Goal: Register for event/course

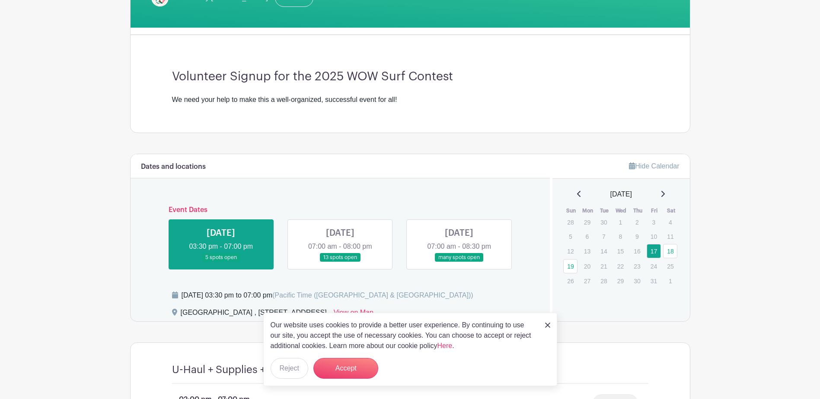
scroll to position [216, 0]
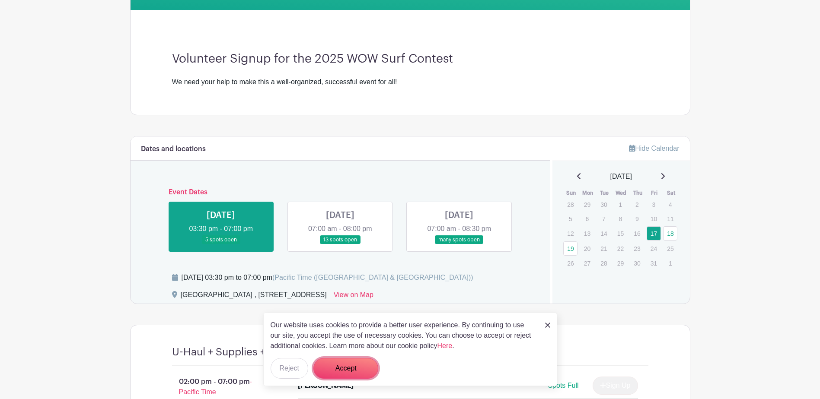
click at [341, 375] on button "Accept" at bounding box center [345, 368] width 65 height 21
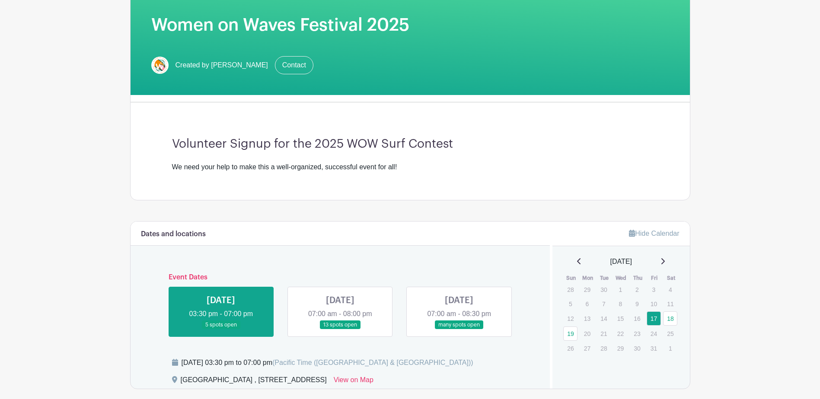
scroll to position [130, 0]
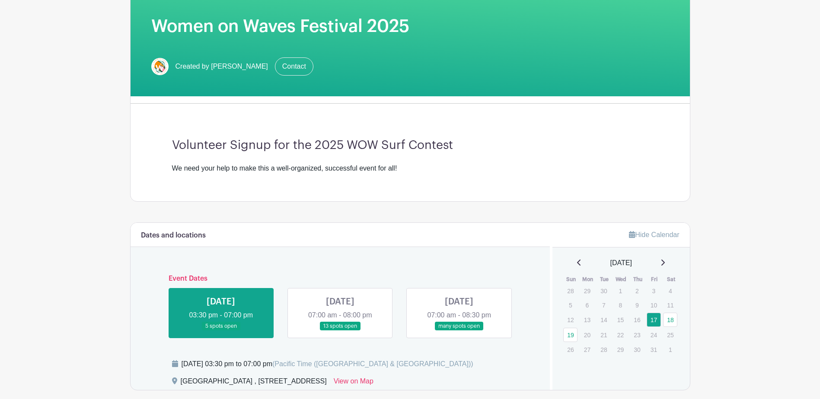
click at [340, 331] on link at bounding box center [340, 331] width 0 height 0
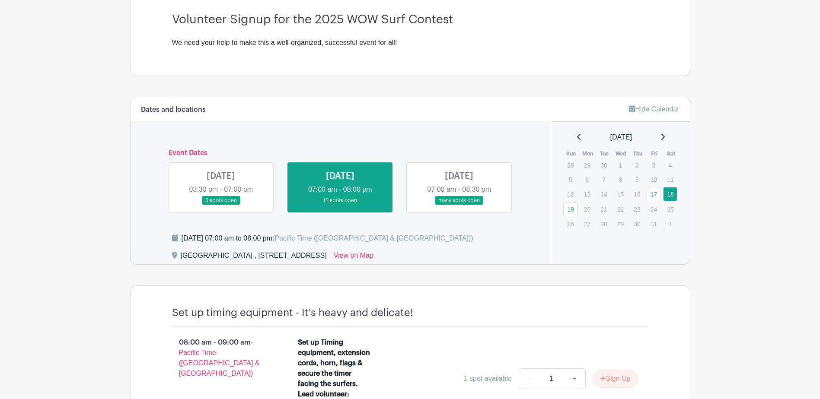
scroll to position [276, 0]
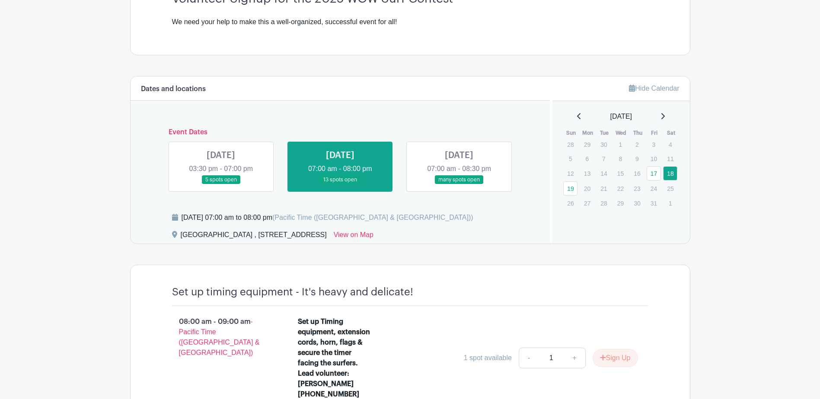
click at [459, 185] on link at bounding box center [459, 185] width 0 height 0
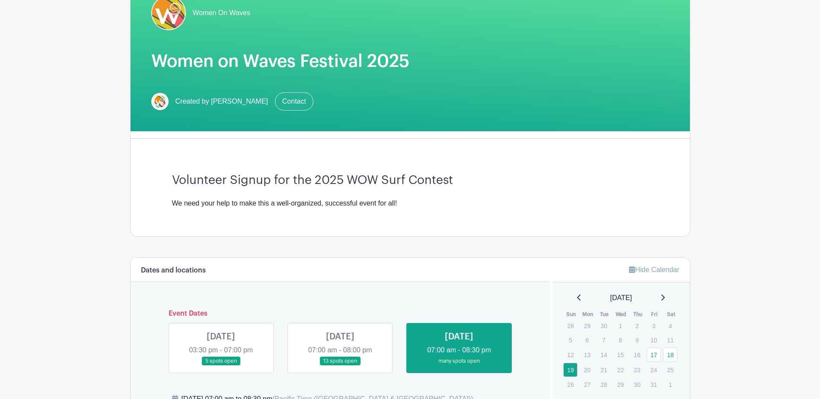
scroll to position [84, 0]
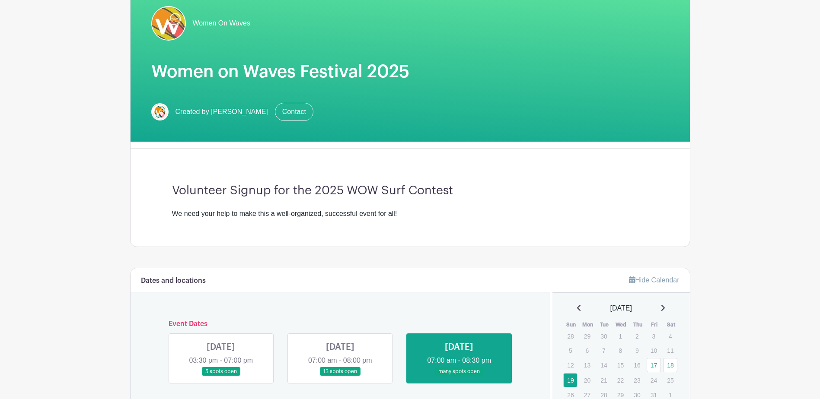
click at [340, 376] on link at bounding box center [340, 376] width 0 height 0
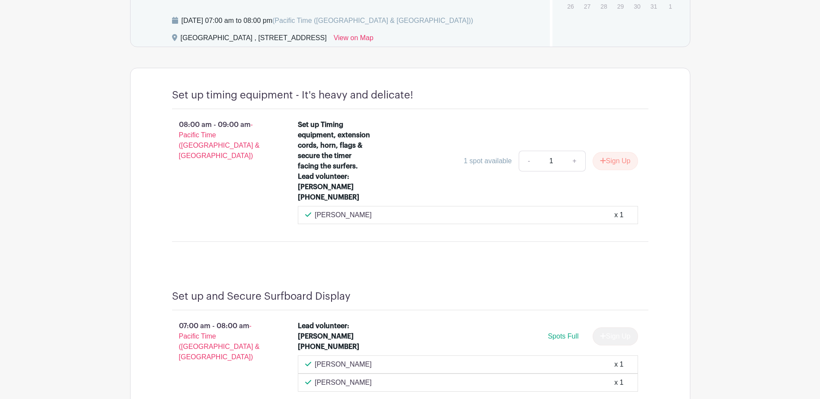
scroll to position [300, 0]
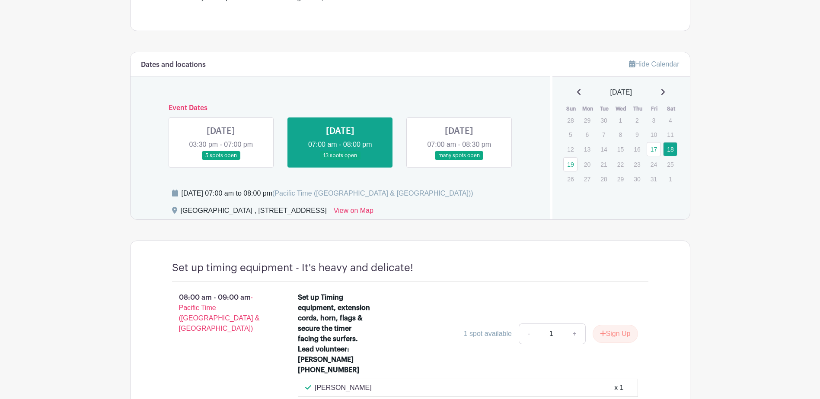
click at [459, 160] on link at bounding box center [459, 160] width 0 height 0
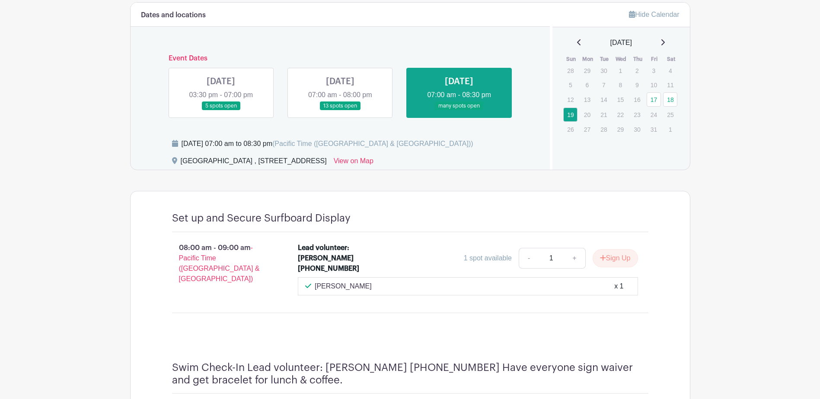
scroll to position [389, 0]
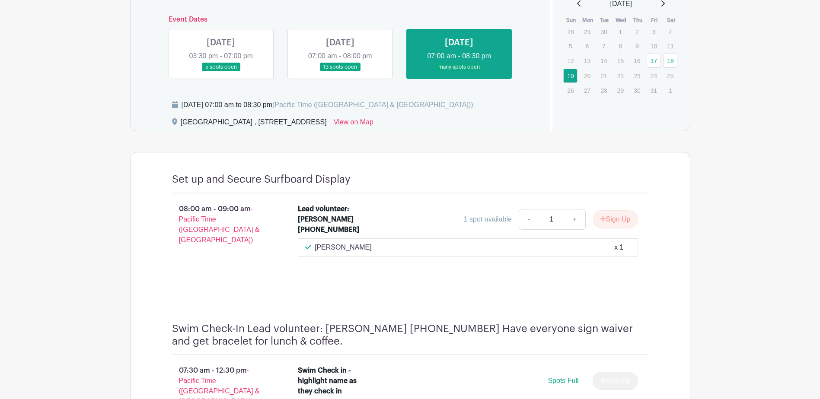
click at [340, 72] on link at bounding box center [340, 72] width 0 height 0
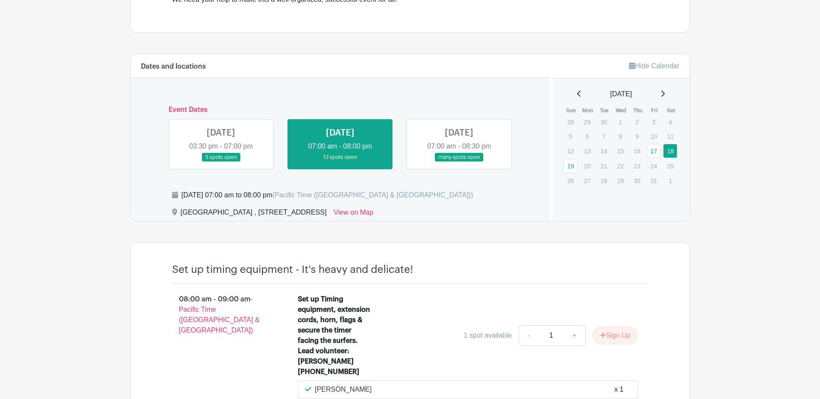
scroll to position [389, 0]
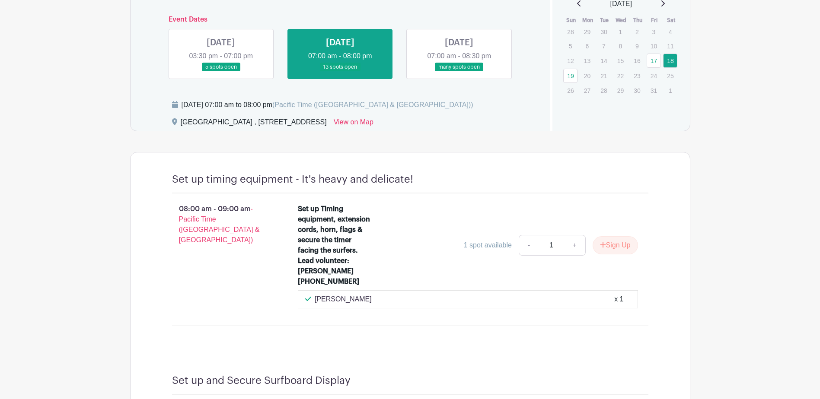
click at [459, 72] on link at bounding box center [459, 72] width 0 height 0
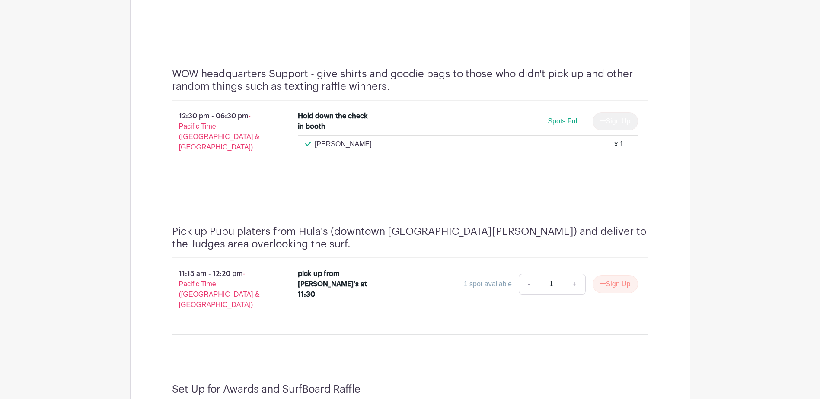
scroll to position [648, 0]
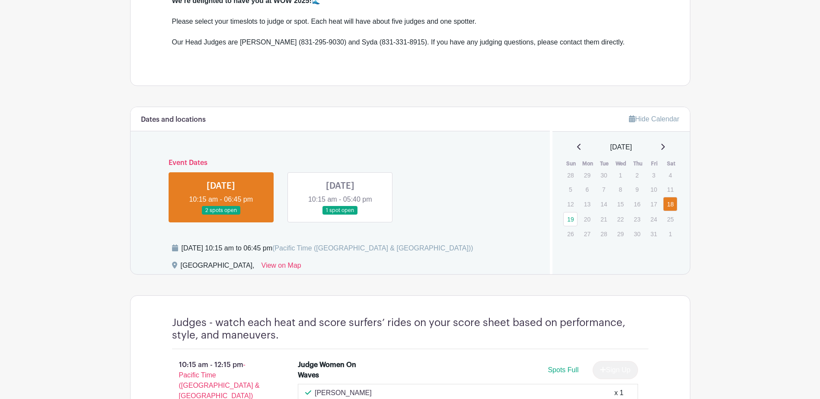
scroll to position [303, 0]
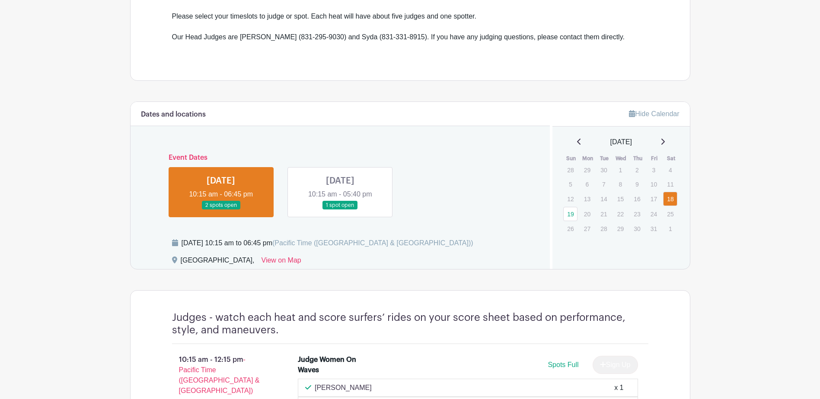
click at [340, 210] on link at bounding box center [340, 210] width 0 height 0
